Goal: Task Accomplishment & Management: Complete application form

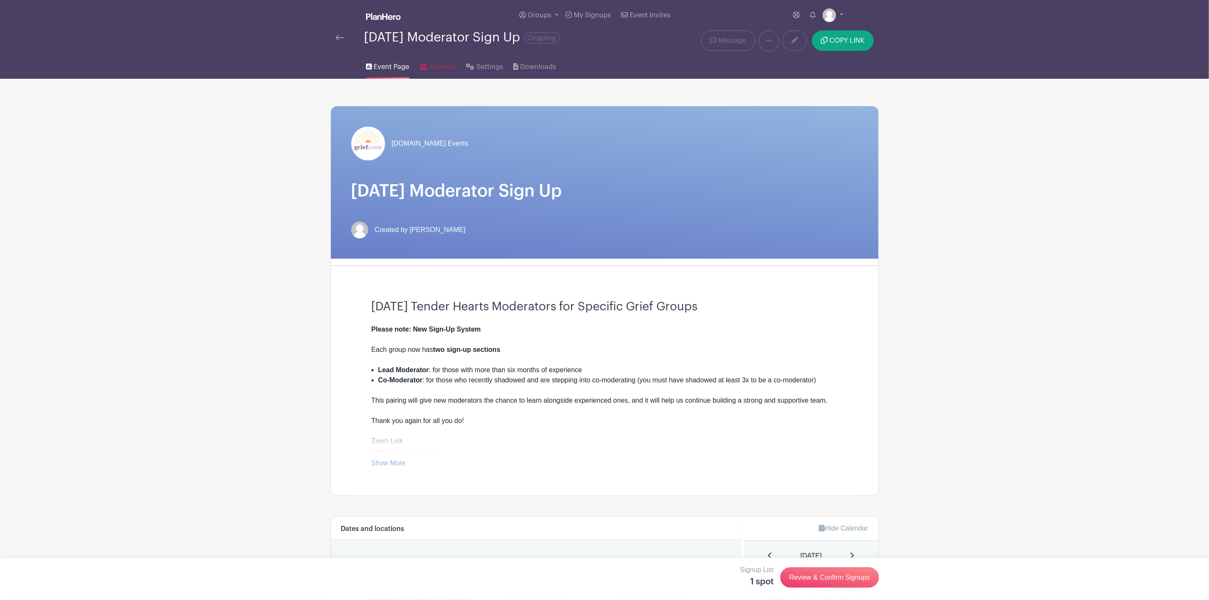
drag, startPoint x: 440, startPoint y: 66, endPoint x: 466, endPoint y: 89, distance: 34.2
click at [440, 66] on span "Signups" at bounding box center [442, 67] width 26 height 10
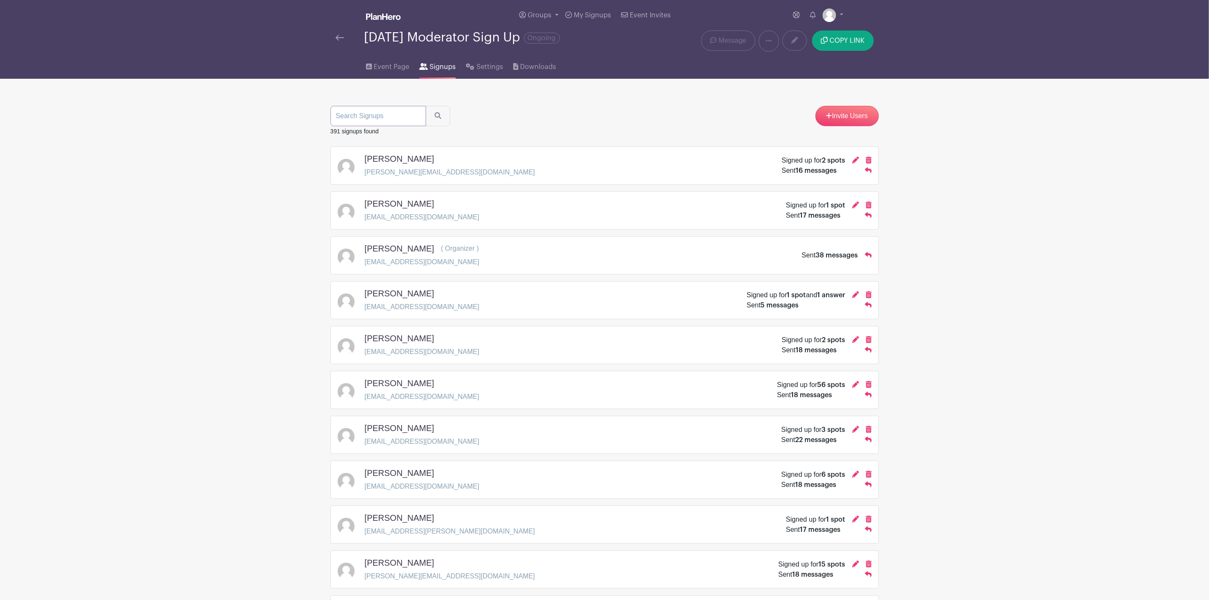
paste input "[EMAIL_ADDRESS][DOMAIN_NAME]"
type input "[EMAIL_ADDRESS][DOMAIN_NAME]"
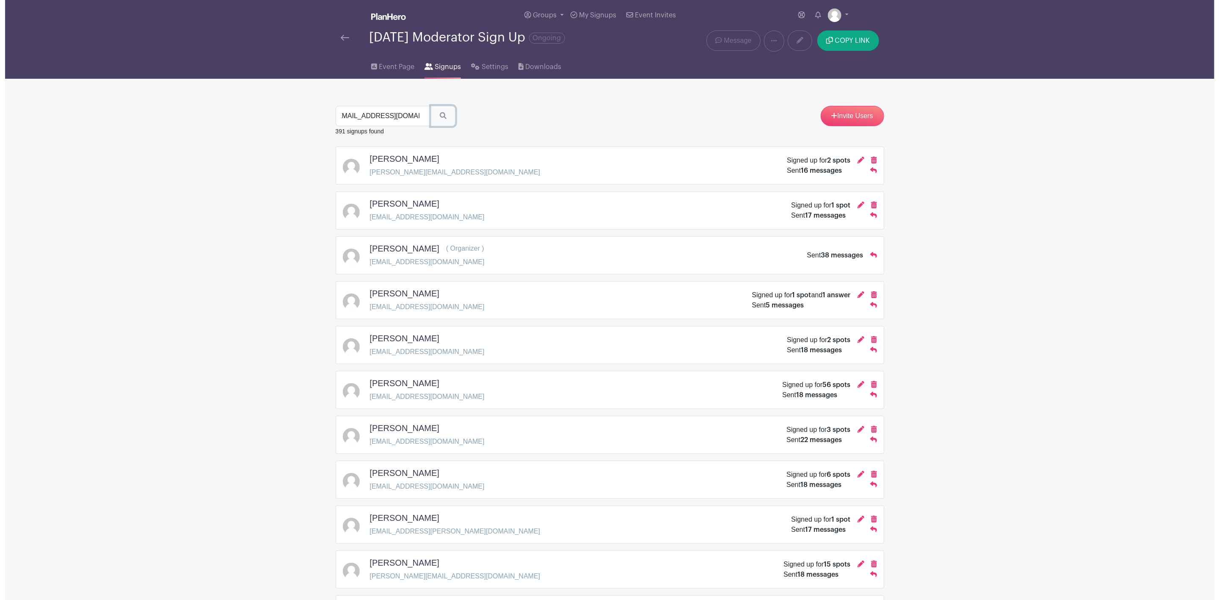
scroll to position [0, 0]
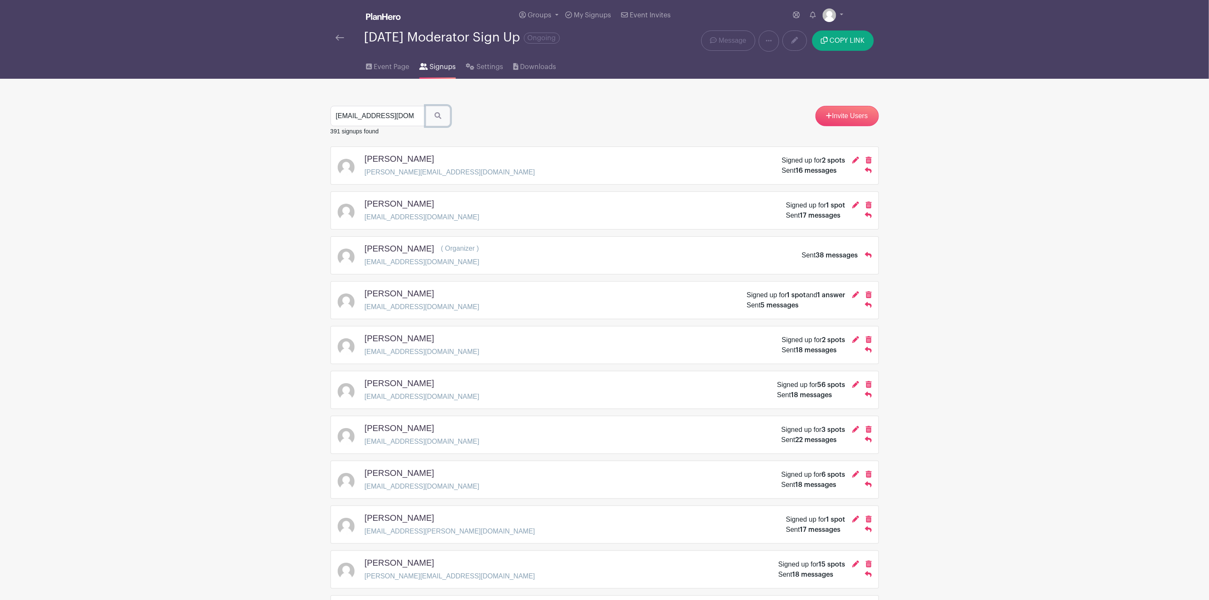
click at [435, 119] on icon "submit" at bounding box center [438, 115] width 7 height 7
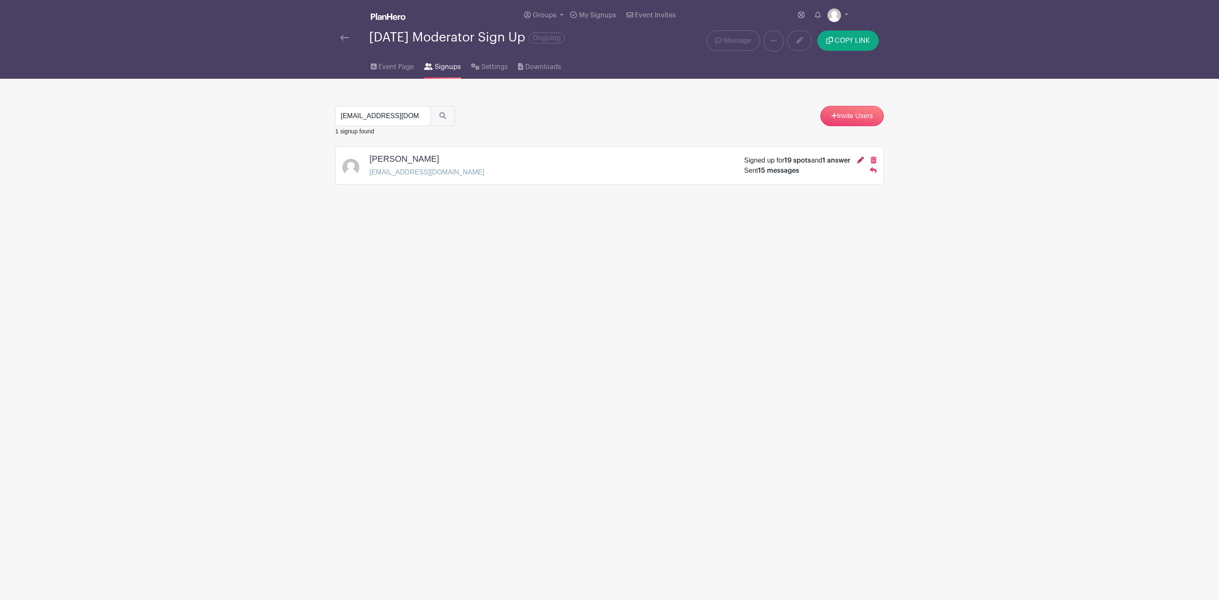
click at [858, 162] on icon at bounding box center [860, 160] width 7 height 7
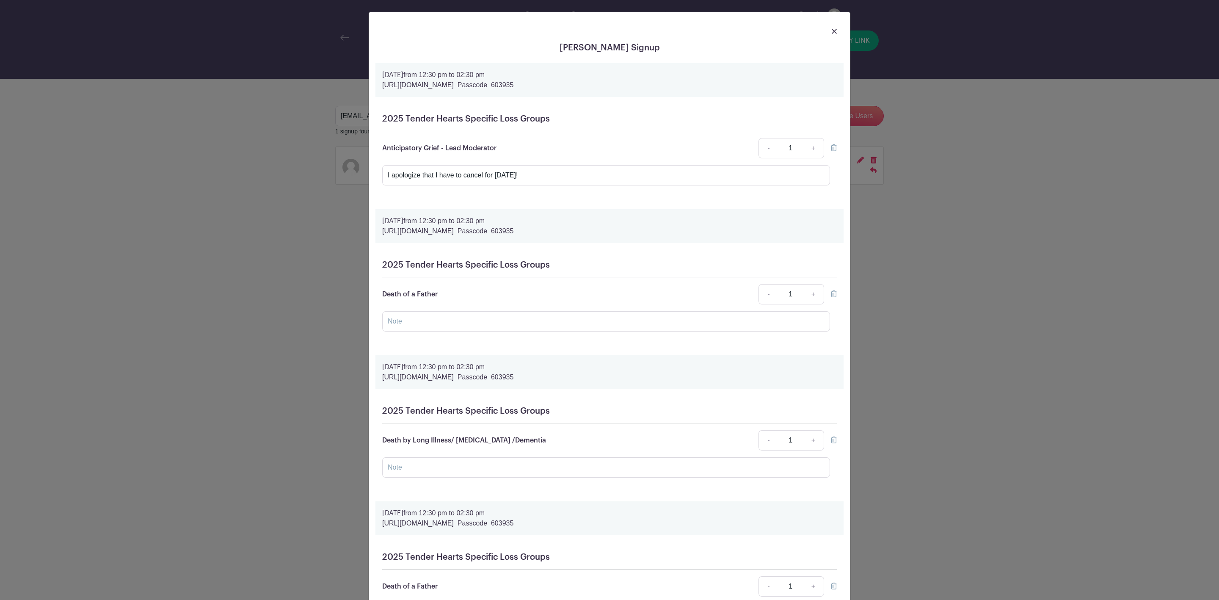
click at [831, 148] on icon at bounding box center [834, 147] width 6 height 7
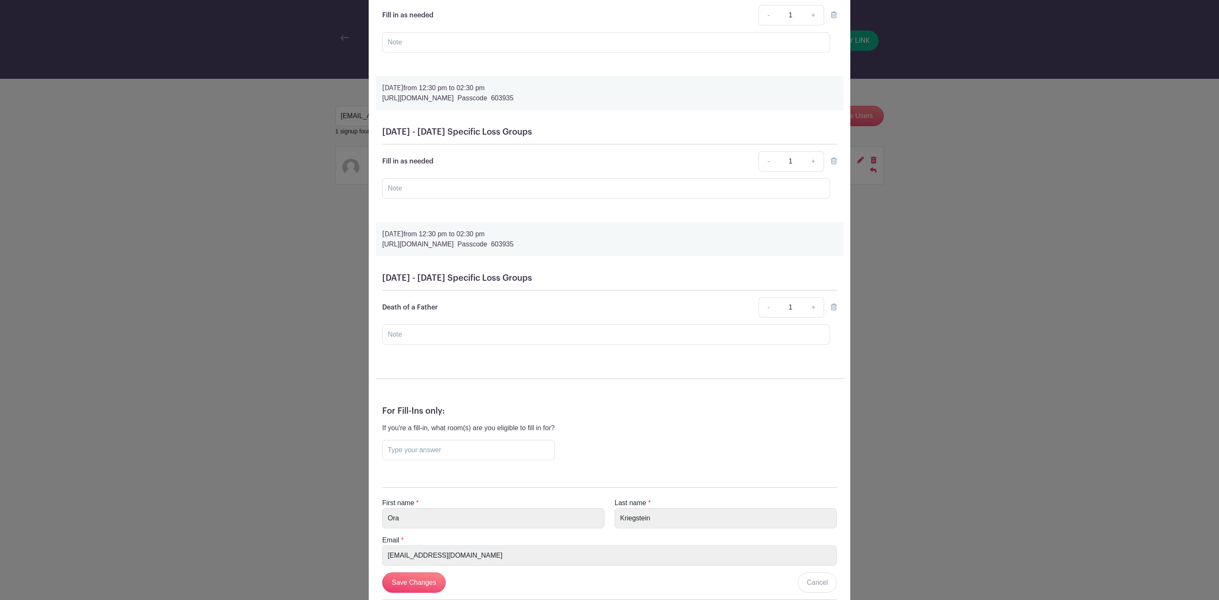
scroll to position [2495, 0]
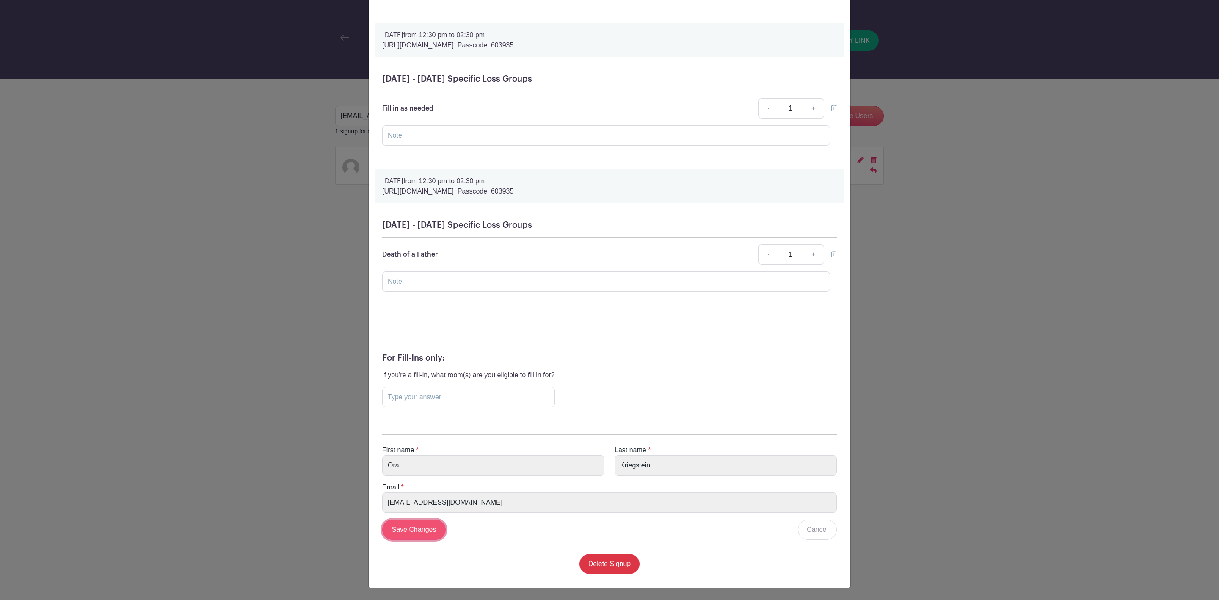
click at [419, 528] on input "Save Changes" at bounding box center [413, 529] width 63 height 20
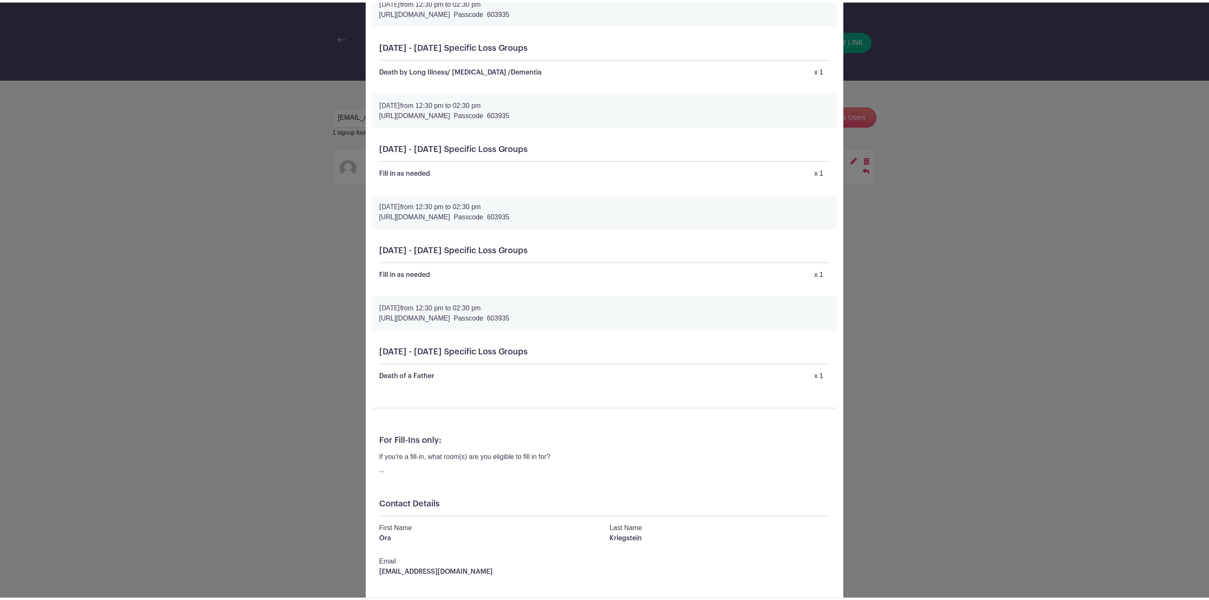
scroll to position [1564, 0]
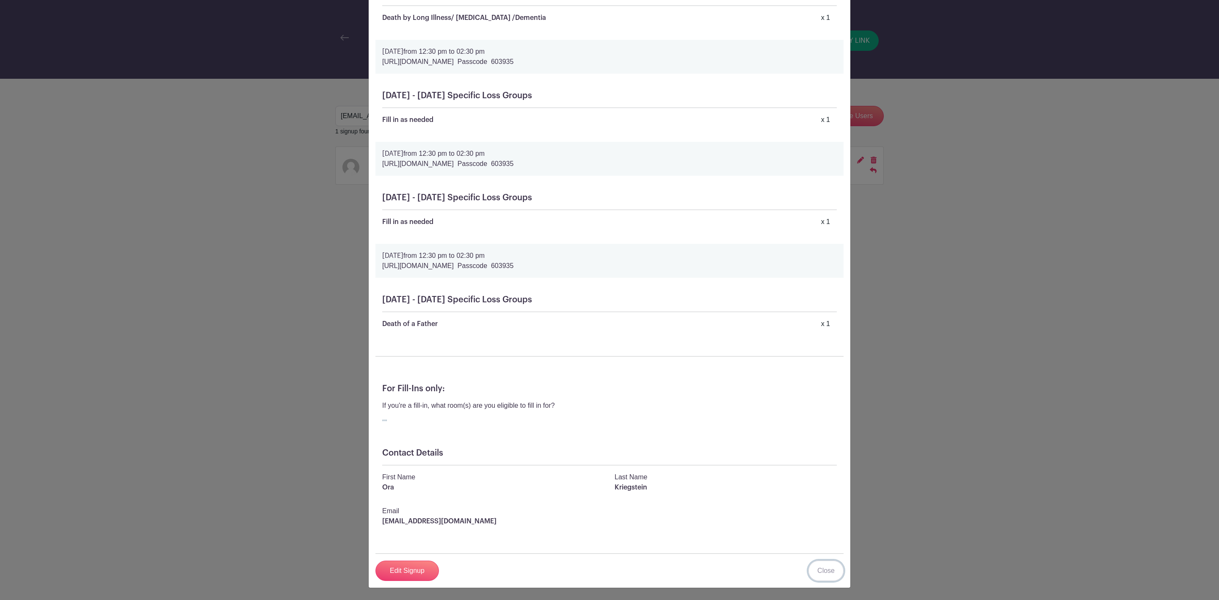
drag, startPoint x: 820, startPoint y: 569, endPoint x: 820, endPoint y: 560, distance: 8.5
click at [820, 569] on link "Close" at bounding box center [825, 570] width 35 height 20
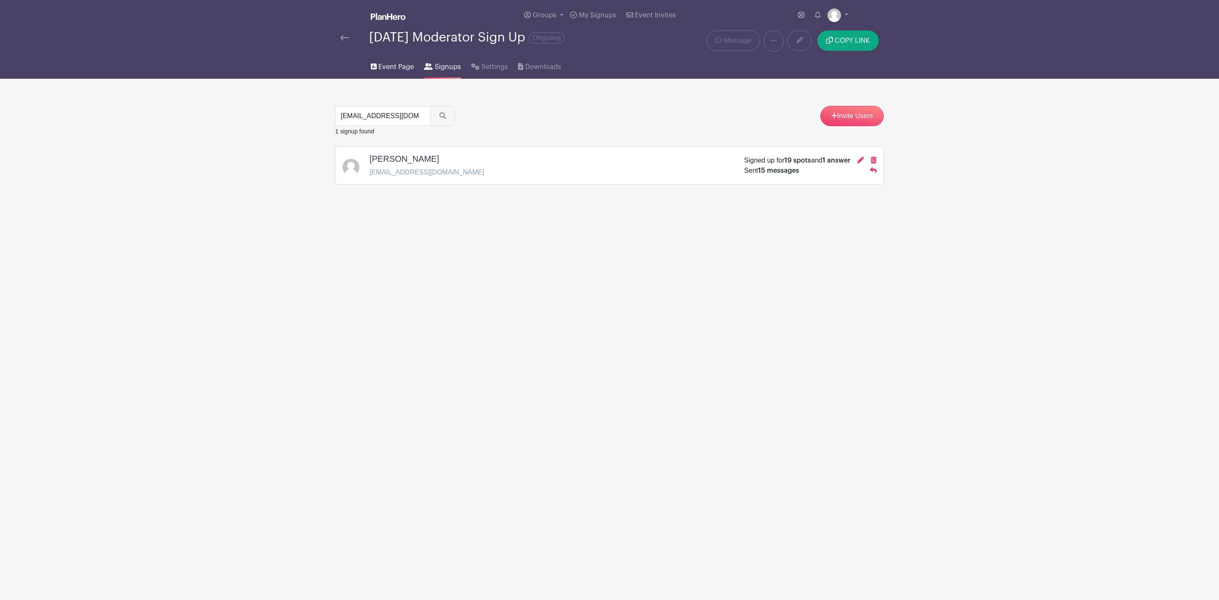
click at [386, 65] on span "Event Page" at bounding box center [396, 67] width 36 height 10
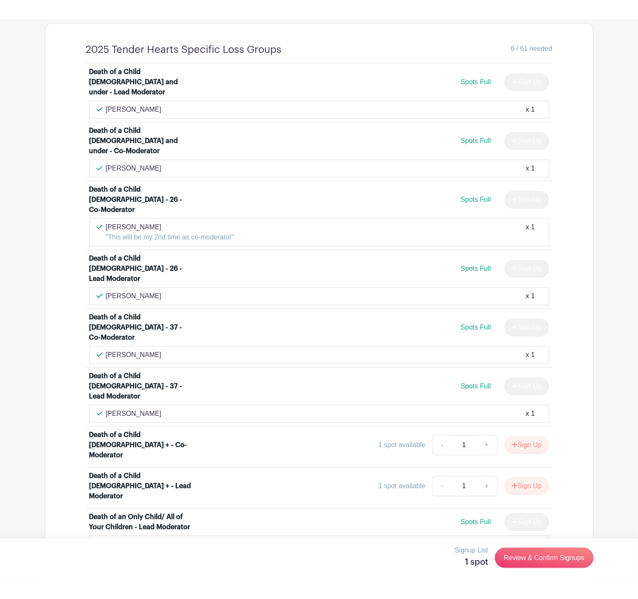
scroll to position [825, 0]
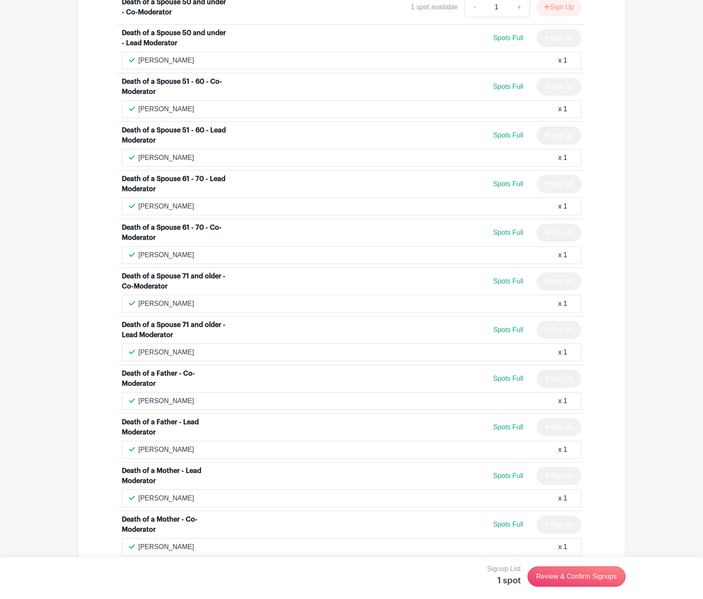
scroll to position [1415, 0]
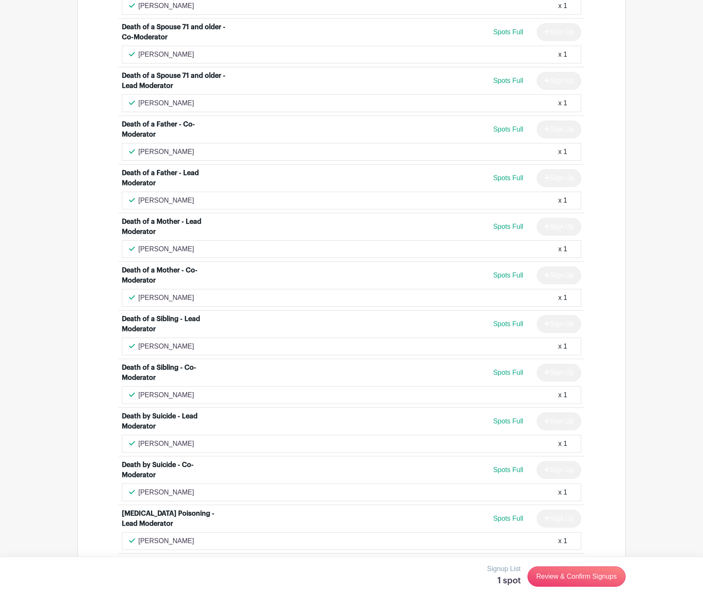
scroll to position [1650, 0]
